Goal: Information Seeking & Learning: Find specific fact

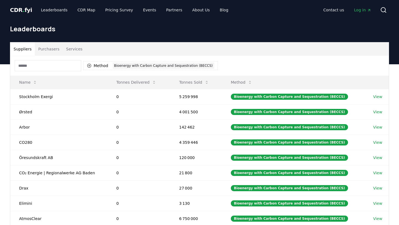
click at [230, 60] on div "Method 1 Bioenergy with Carbon Capture and Sequestration (BECCS)" at bounding box center [199, 66] width 378 height 20
click at [196, 82] on button "Tonnes Sold" at bounding box center [194, 82] width 39 height 11
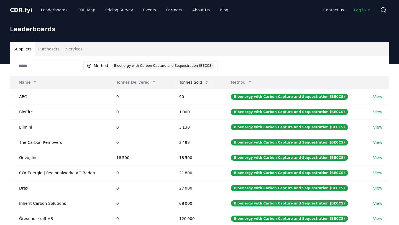
click at [196, 82] on button "Tonnes Sold" at bounding box center [194, 82] width 39 height 11
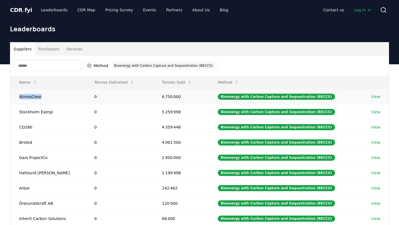
drag, startPoint x: 46, startPoint y: 97, endPoint x: 12, endPoint y: 96, distance: 33.5
click at [12, 96] on td "AtmosClear" at bounding box center [47, 96] width 75 height 15
copy td "AtmosClear"
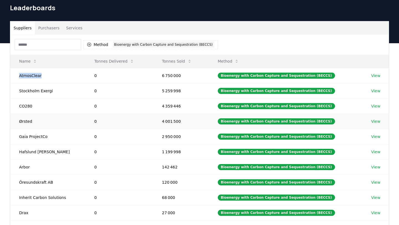
scroll to position [38, 0]
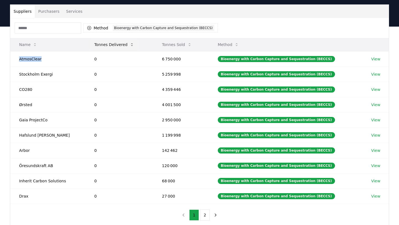
click at [117, 49] on button "Tonnes Delivered" at bounding box center [114, 44] width 49 height 11
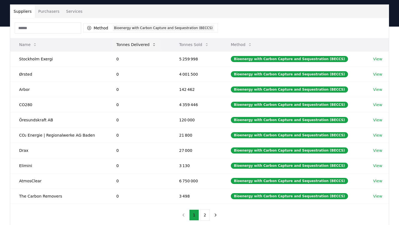
click at [128, 47] on button "Tonnes Delivered" at bounding box center [136, 44] width 49 height 11
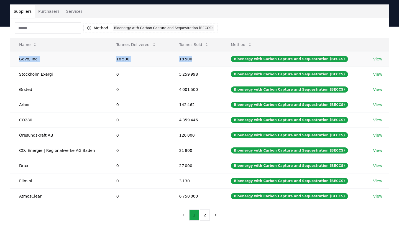
drag, startPoint x: 17, startPoint y: 58, endPoint x: 193, endPoint y: 59, distance: 176.2
click at [193, 59] on tr "Gevo, Inc. 18 500 18 500 Bioenergy with Carbon Capture and Sequestration (BECCS…" at bounding box center [199, 58] width 378 height 15
copy tr "Gevo, Inc. 18 500 18 500"
click at [160, 19] on div "Method 1 Bioenergy with Carbon Capture and Sequestration (BECCS)" at bounding box center [199, 28] width 378 height 20
